Goal: Information Seeking & Learning: Compare options

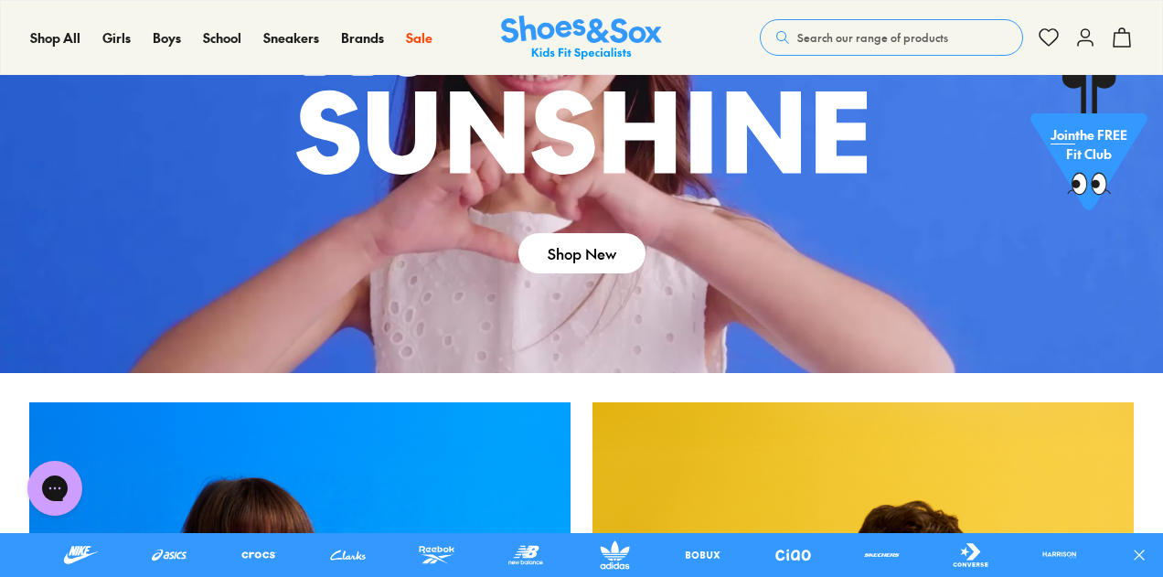
drag, startPoint x: 1163, startPoint y: 45, endPoint x: 1169, endPoint y: 90, distance: 45.2
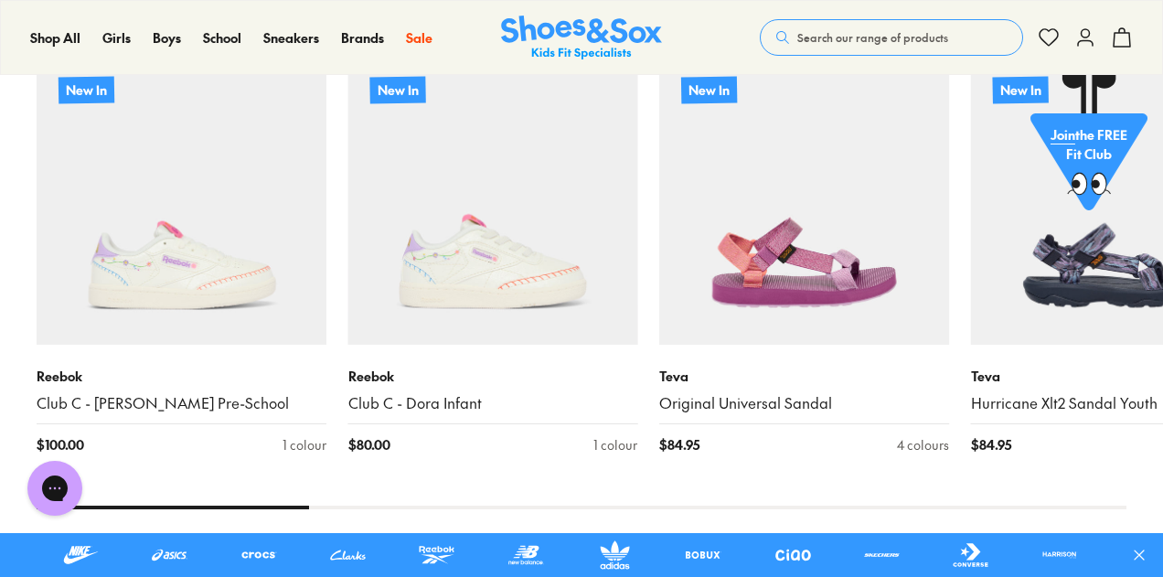
scroll to position [1204, 0]
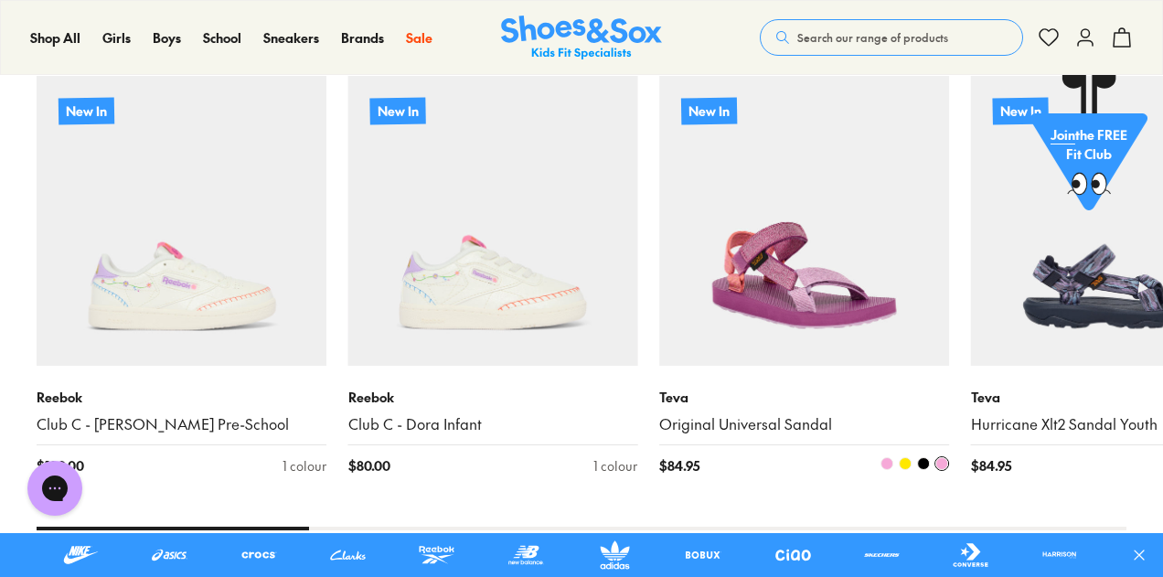
click at [810, 322] on img at bounding box center [804, 221] width 290 height 290
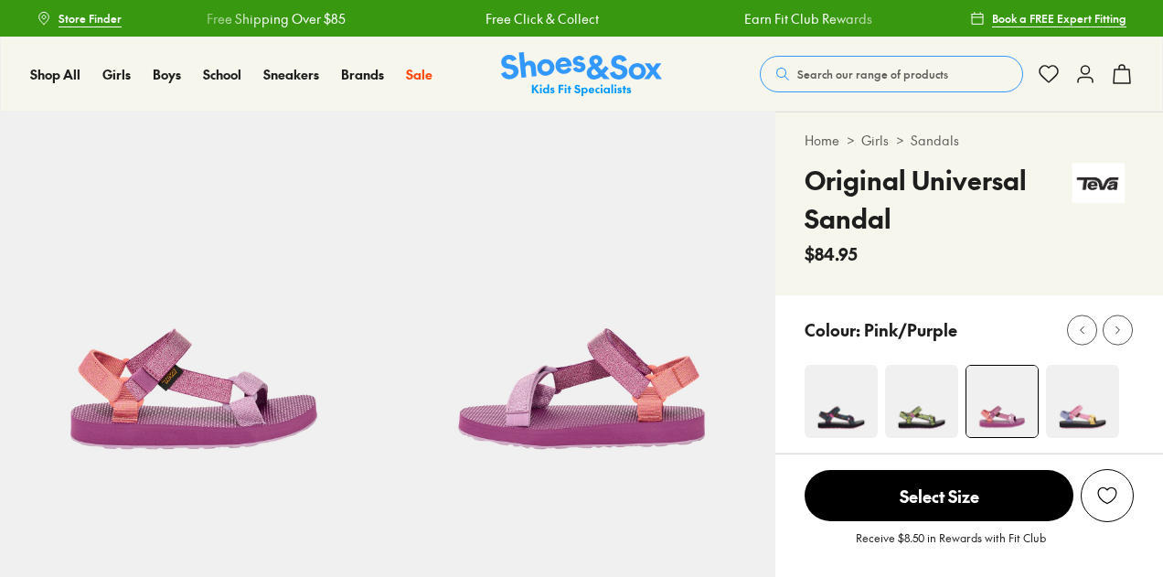
select select "*"
click at [932, 424] on img at bounding box center [921, 401] width 73 height 73
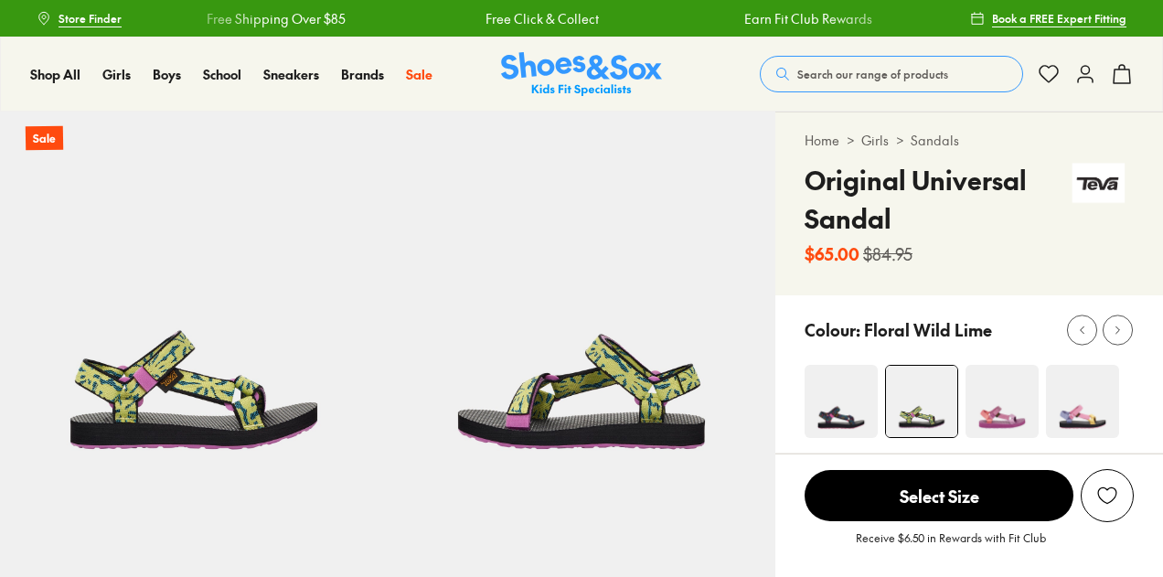
click at [845, 410] on img at bounding box center [840, 401] width 73 height 73
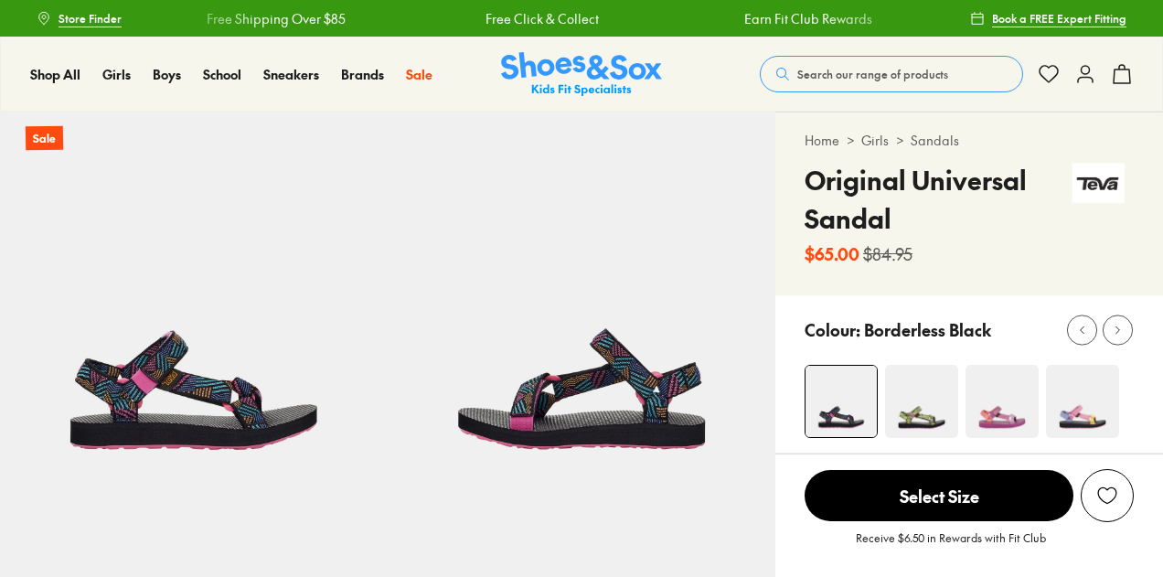
click at [1074, 405] on img at bounding box center [1082, 401] width 73 height 73
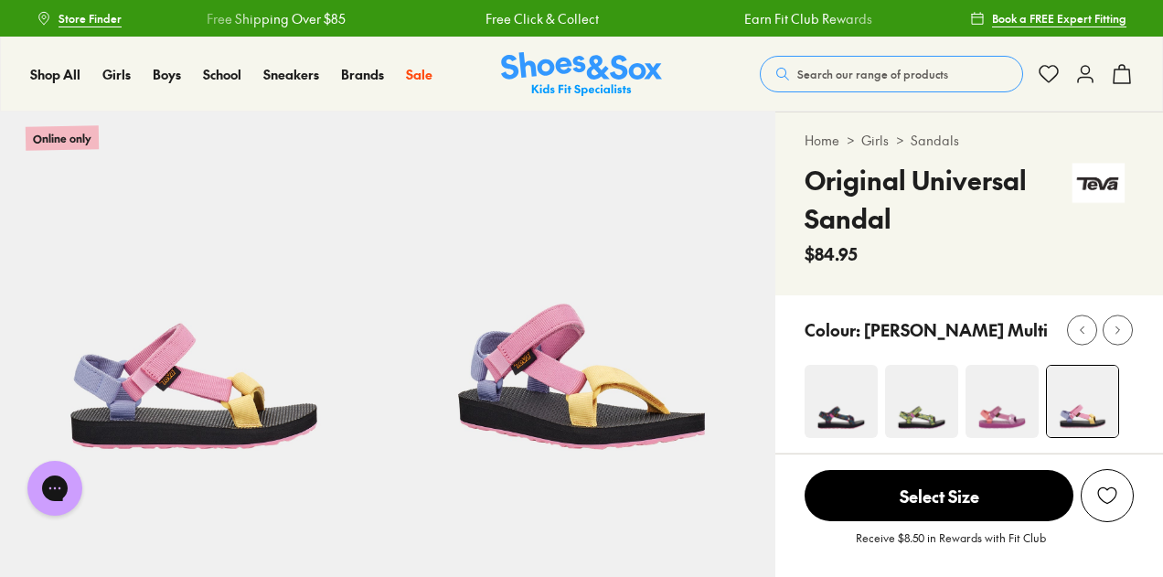
select select "*"
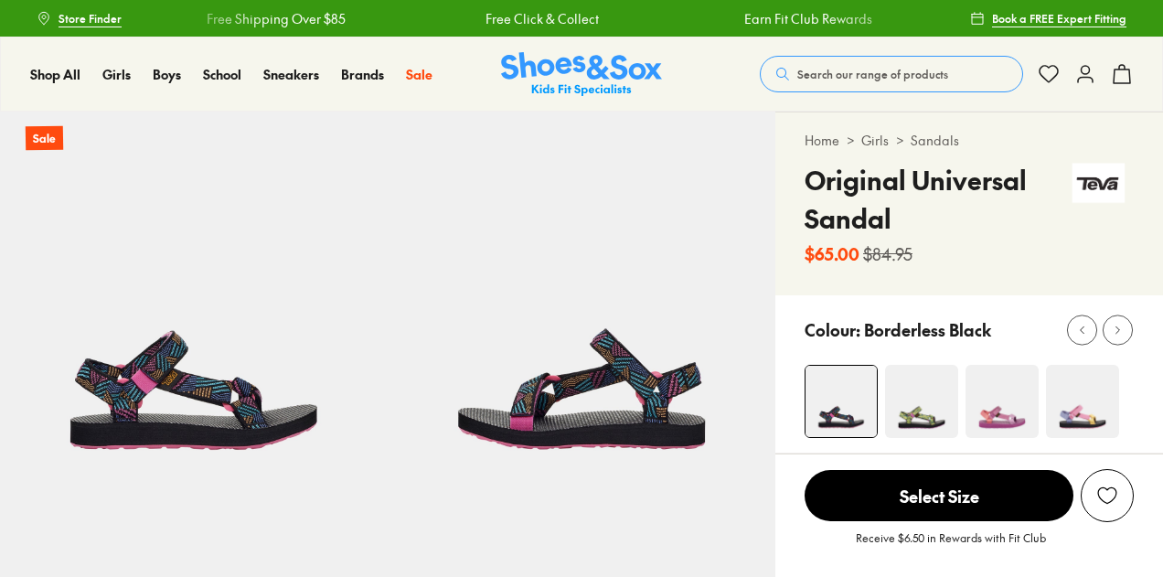
select select "*"
click at [929, 406] on img at bounding box center [921, 401] width 73 height 73
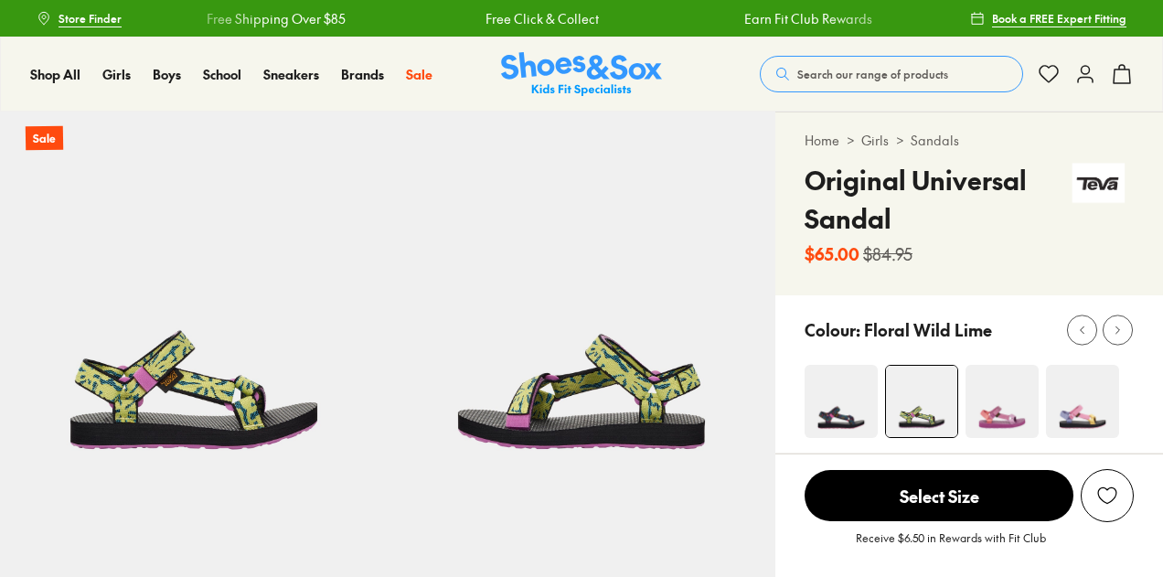
select select "*"
click at [996, 418] on img at bounding box center [1001, 401] width 73 height 73
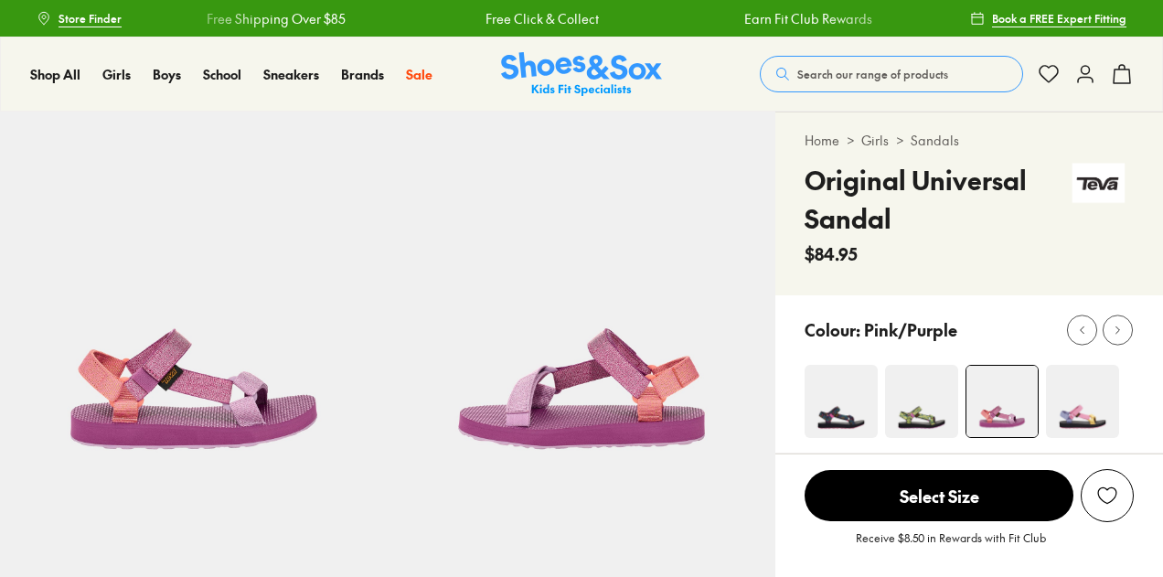
select select "*"
click at [1082, 392] on img at bounding box center [1082, 401] width 73 height 73
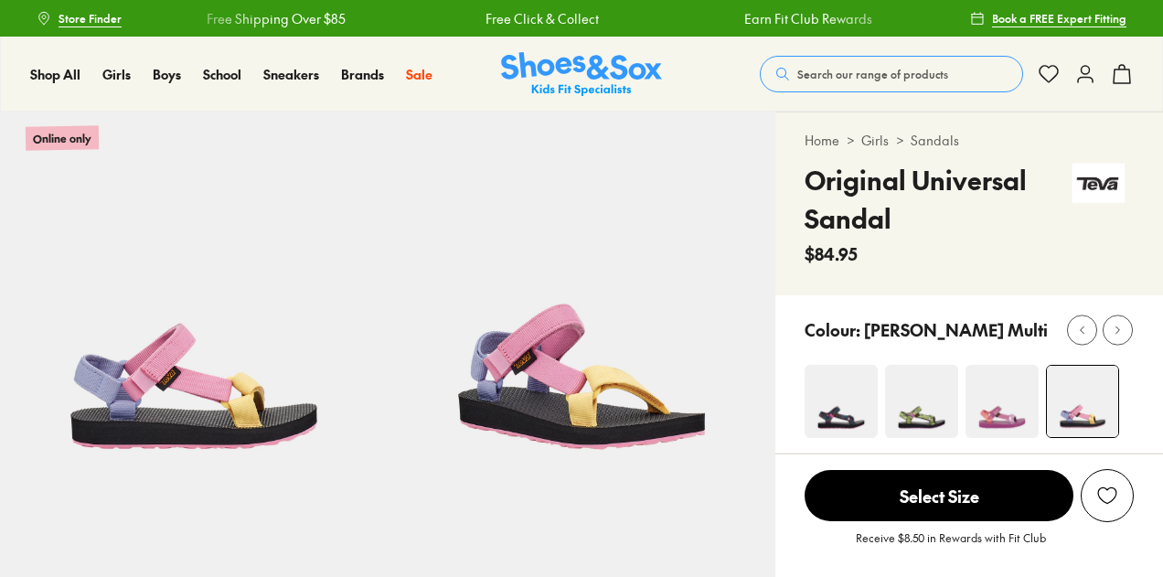
select select "*"
click at [1070, 400] on img at bounding box center [1082, 401] width 71 height 71
select select "*"
click at [1118, 326] on icon at bounding box center [1118, 330] width 14 height 14
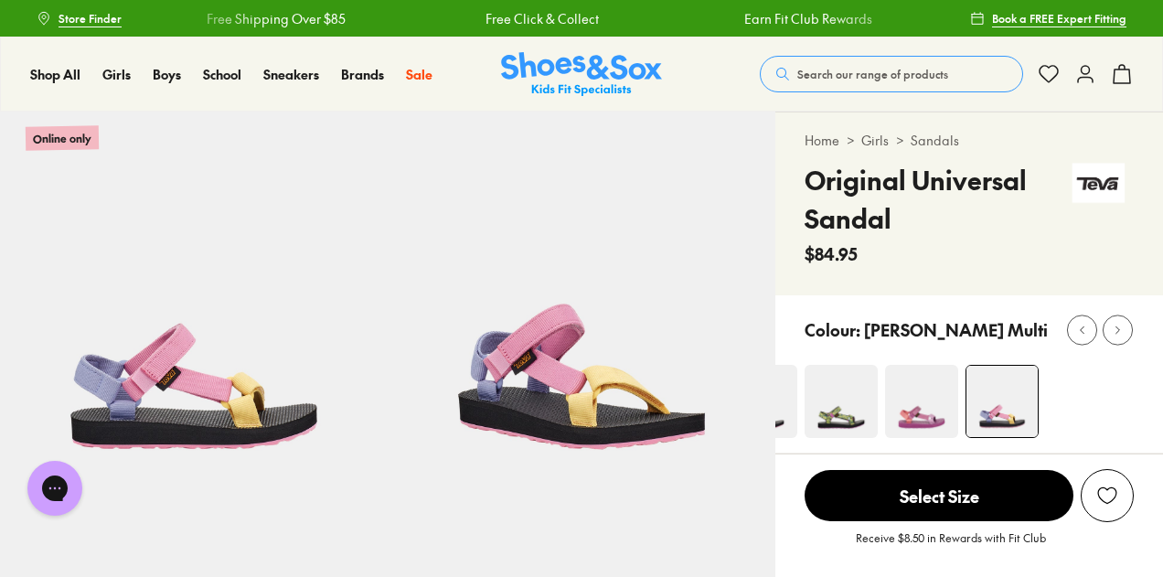
click at [921, 417] on img at bounding box center [921, 401] width 73 height 73
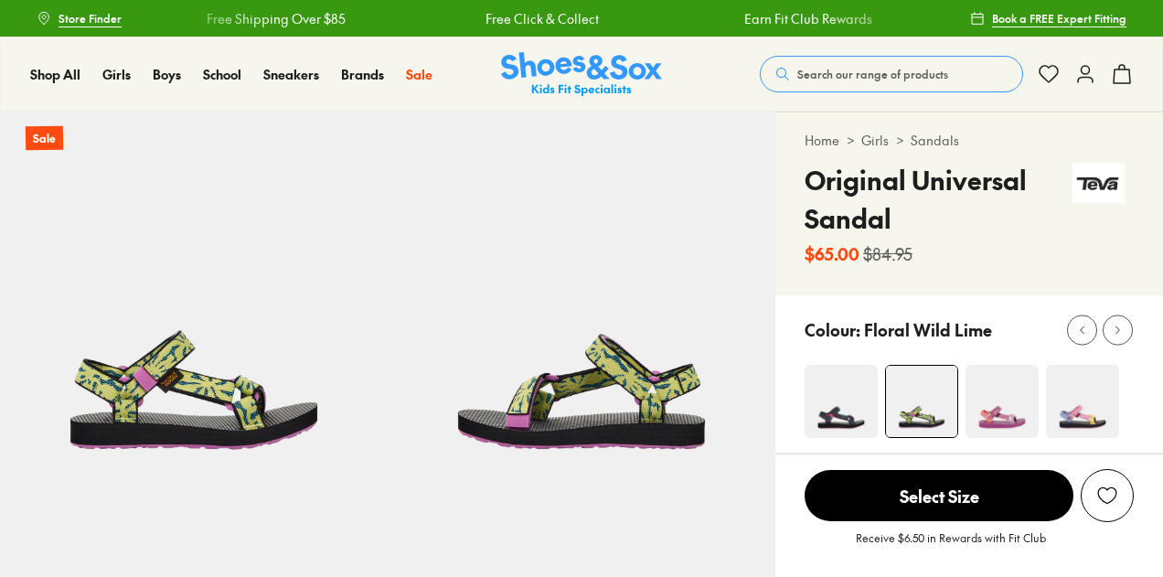
select select "*"
click at [834, 416] on img at bounding box center [840, 401] width 73 height 73
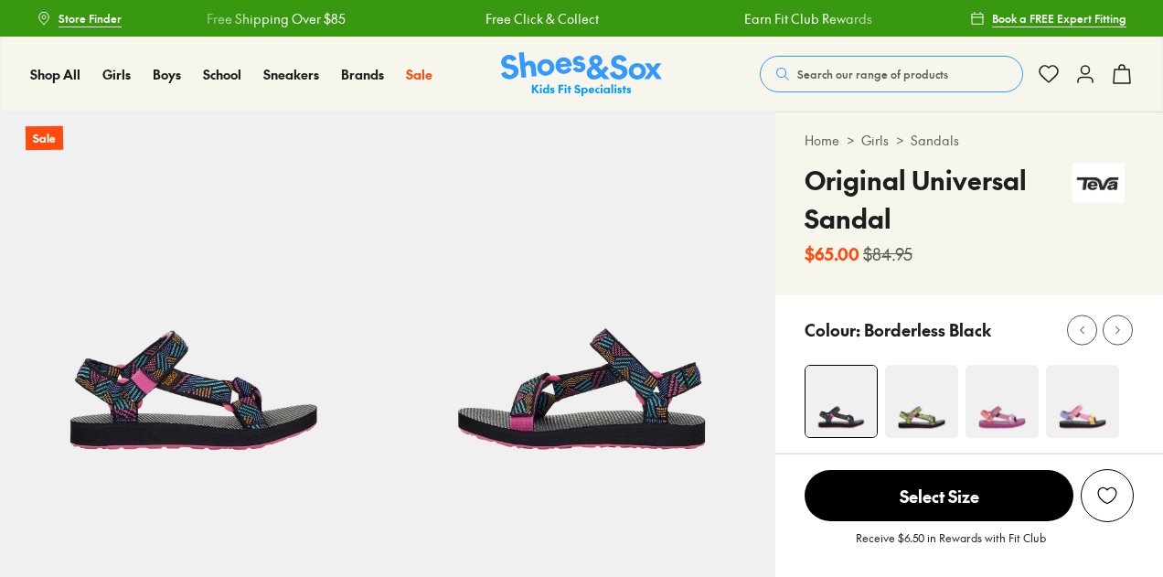
select select "*"
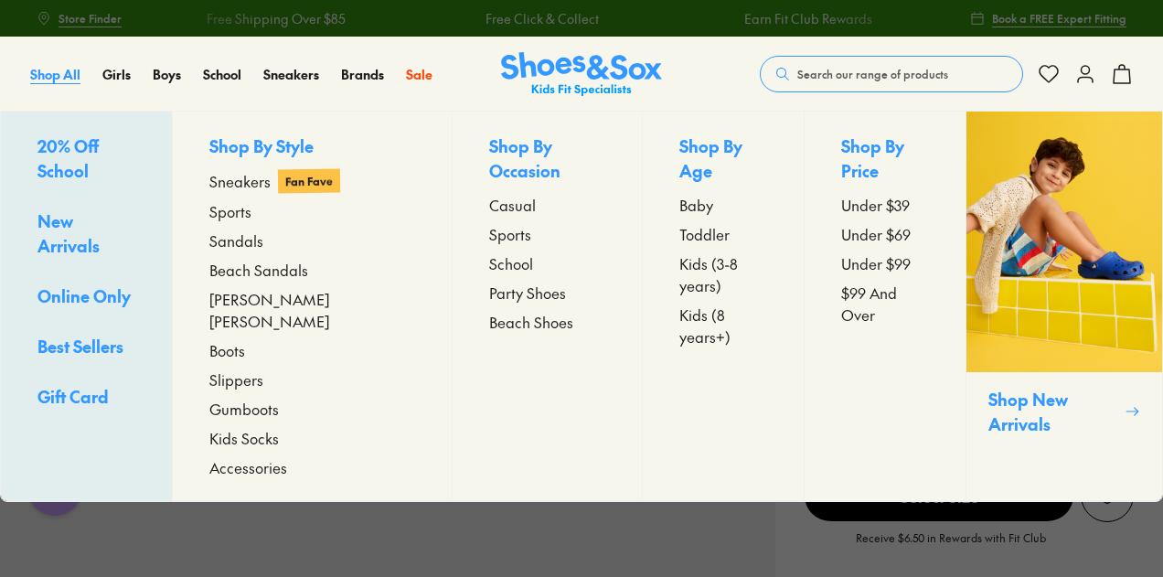
click at [42, 73] on span "Shop All" at bounding box center [55, 74] width 50 height 18
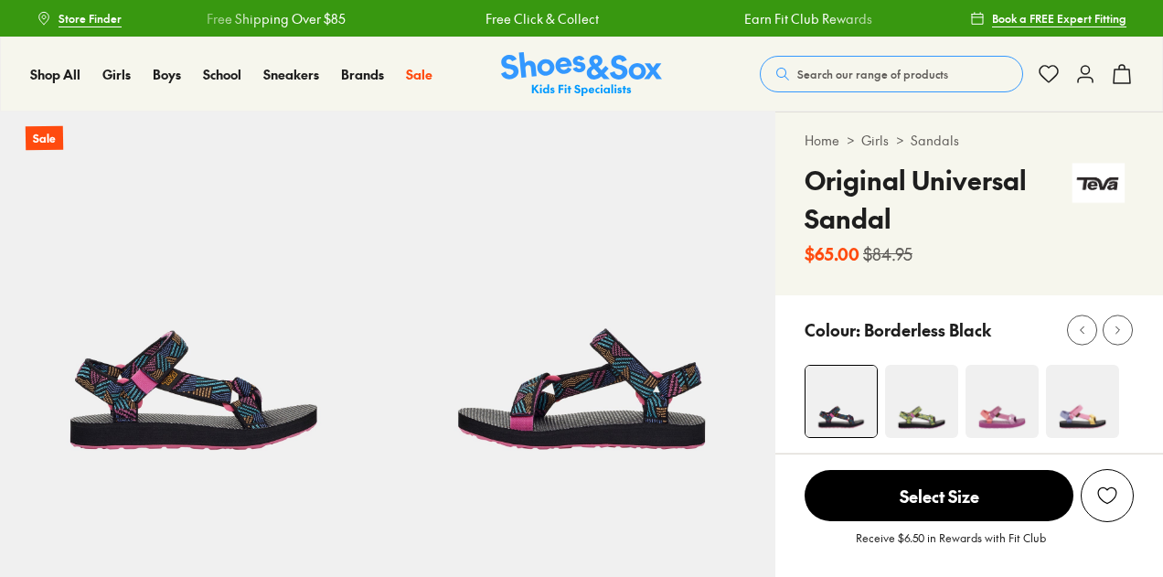
select select "*"
